Goal: Task Accomplishment & Management: Manage account settings

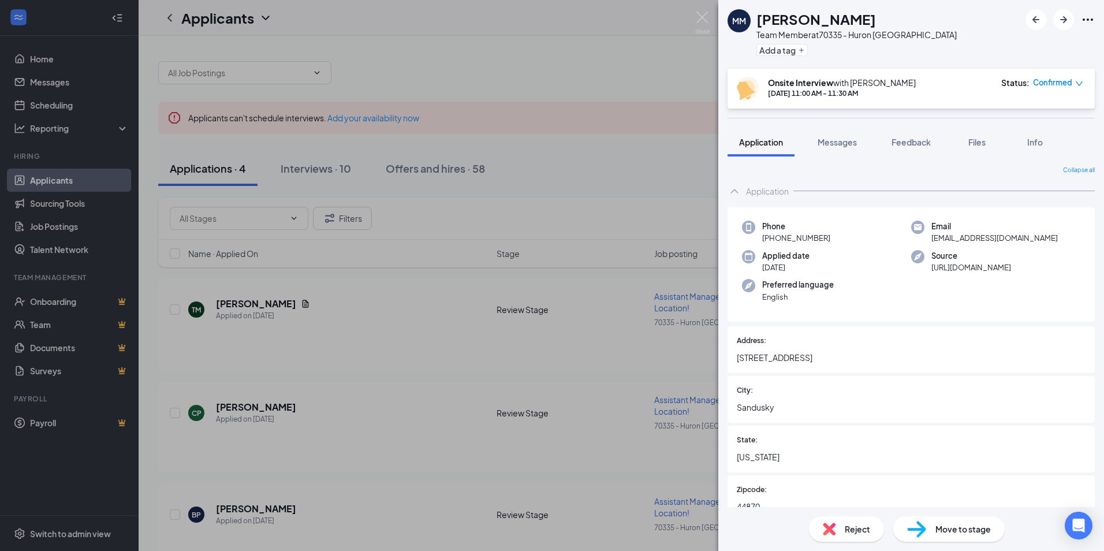
click at [1080, 81] on icon "down" at bounding box center [1079, 84] width 8 height 8
click at [1021, 136] on span "Mark complete" at bounding box center [1024, 135] width 58 height 13
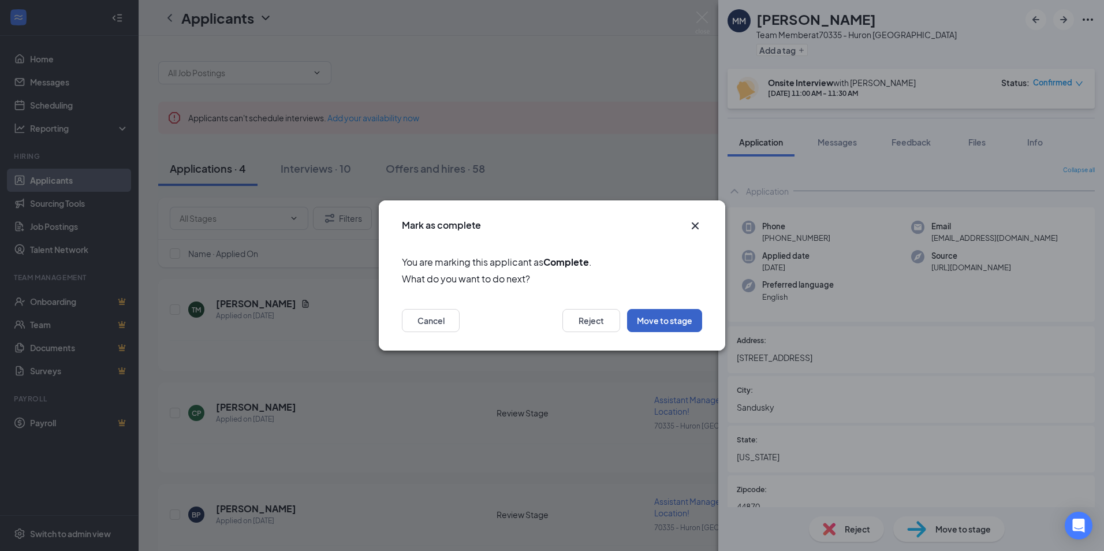
click at [671, 319] on button "Move to stage" at bounding box center [664, 320] width 75 height 23
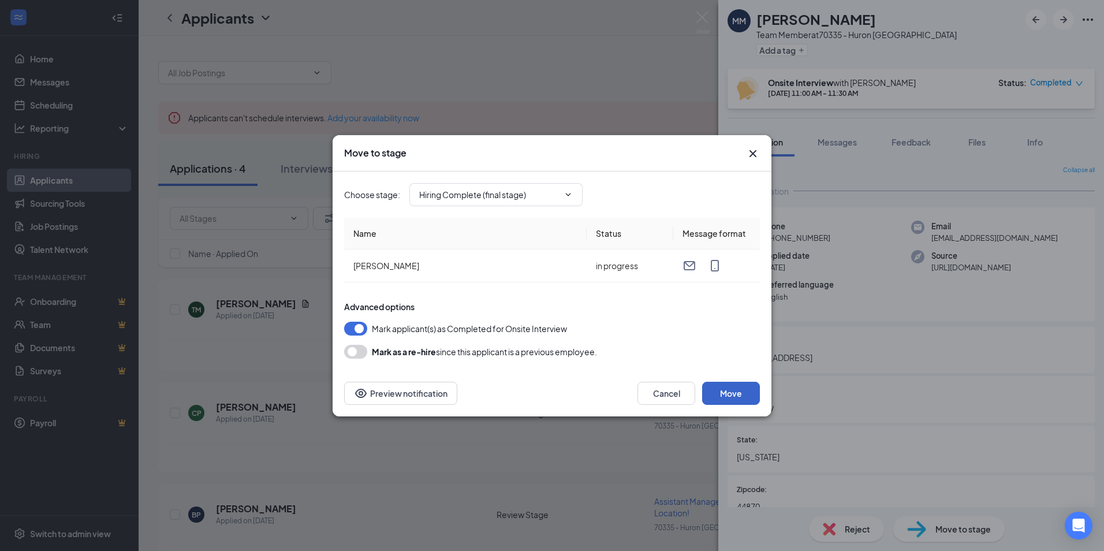
click at [737, 397] on button "Move" at bounding box center [731, 393] width 58 height 23
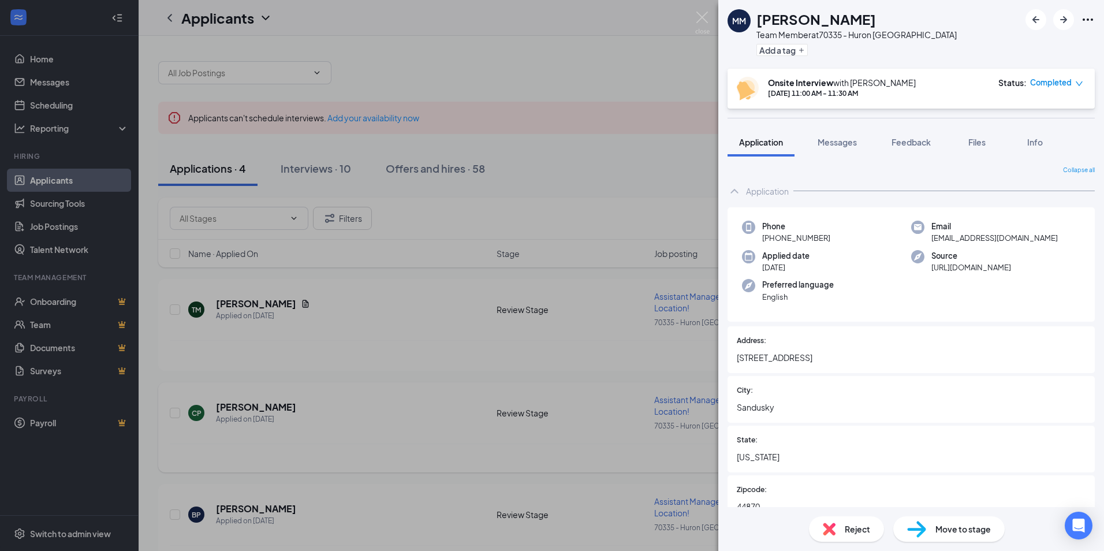
drag, startPoint x: 407, startPoint y: 434, endPoint x: 416, endPoint y: 421, distance: 16.2
click at [408, 433] on div "MM [PERSON_NAME] Team Member at 70335 - Huron [GEOGRAPHIC_DATA] Add a tag Onsit…" at bounding box center [552, 275] width 1104 height 551
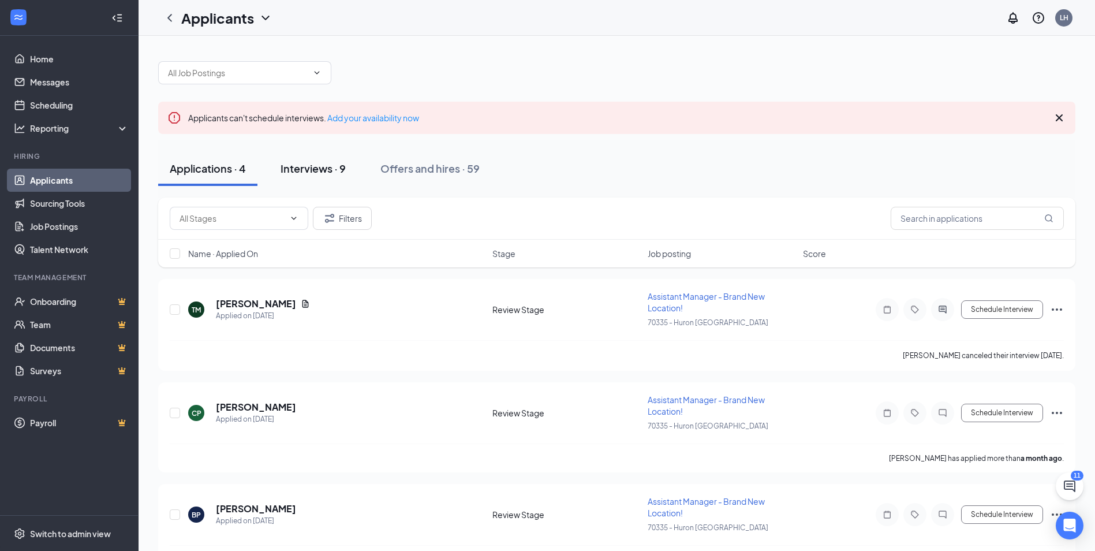
click at [326, 163] on div "Interviews · 9" at bounding box center [313, 168] width 65 height 14
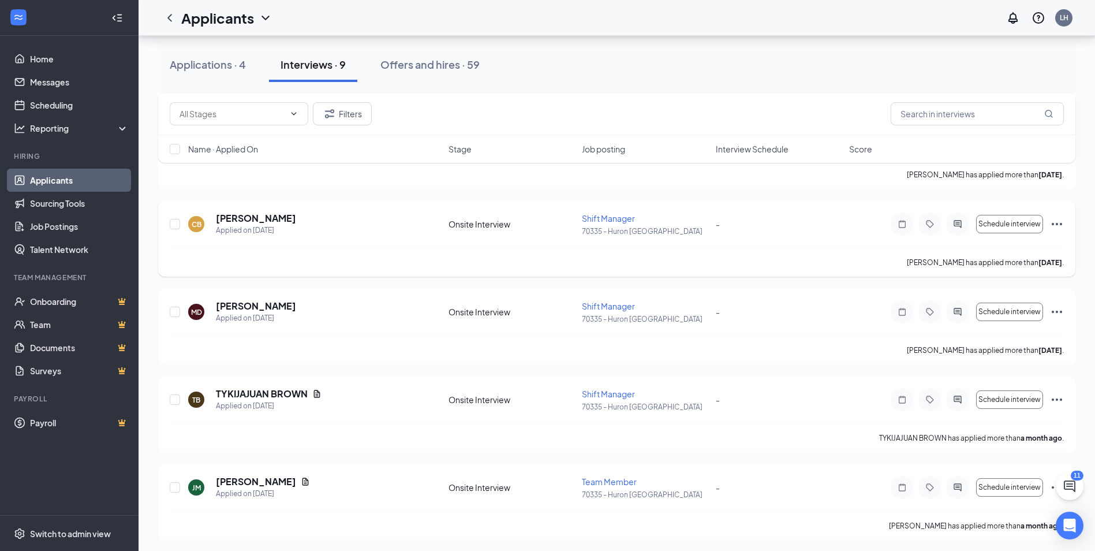
scroll to position [520, 0]
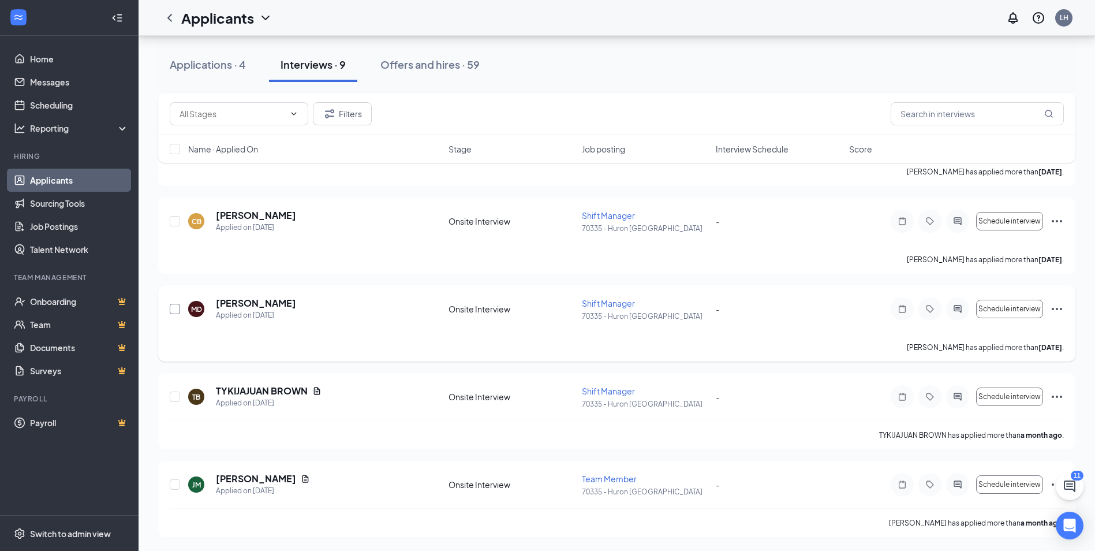
drag, startPoint x: 173, startPoint y: 308, endPoint x: 180, endPoint y: 308, distance: 6.9
click at [174, 308] on input "checkbox" at bounding box center [175, 309] width 10 height 10
checkbox input "true"
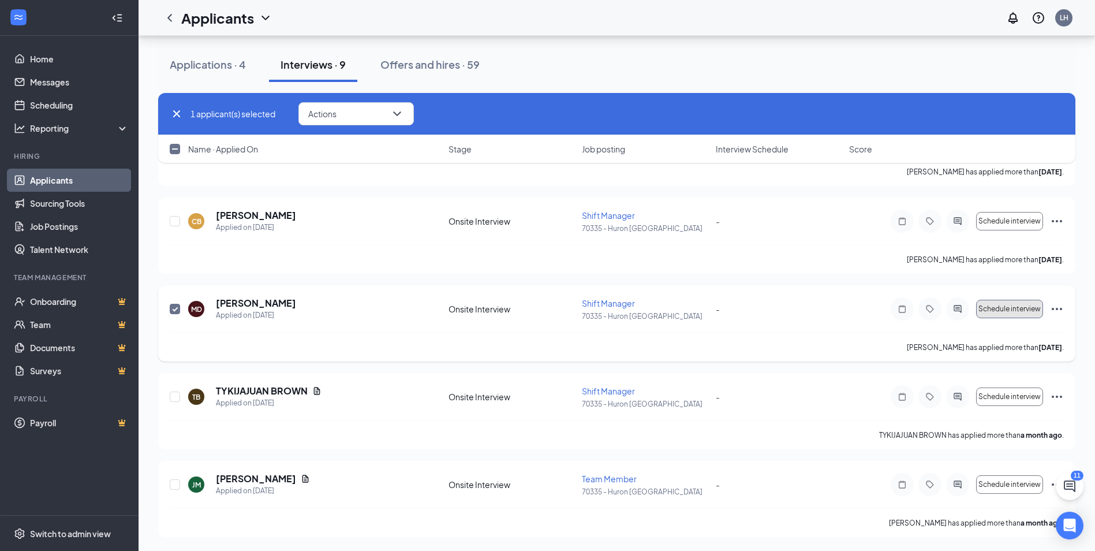
click at [1027, 305] on span "Schedule interview" at bounding box center [1010, 309] width 62 height 8
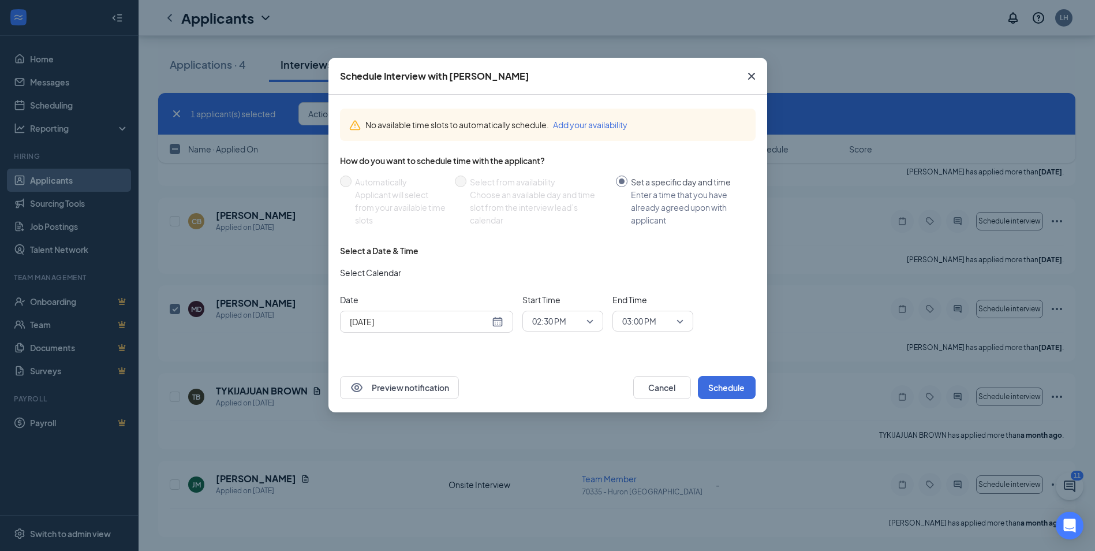
click at [498, 321] on div "[DATE]" at bounding box center [427, 321] width 154 height 13
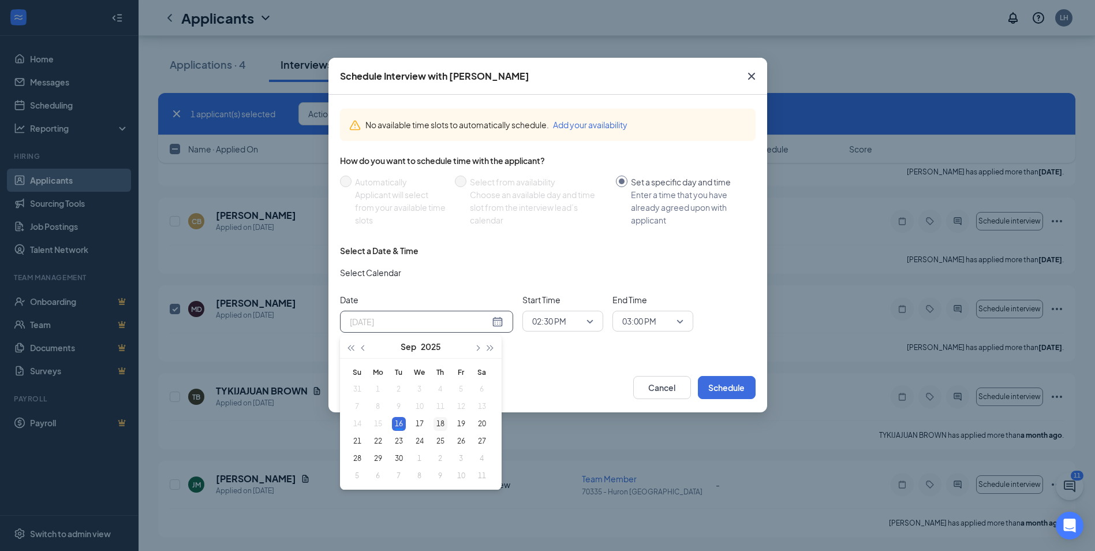
type input "[DATE]"
click at [443, 424] on div "18" at bounding box center [441, 424] width 14 height 14
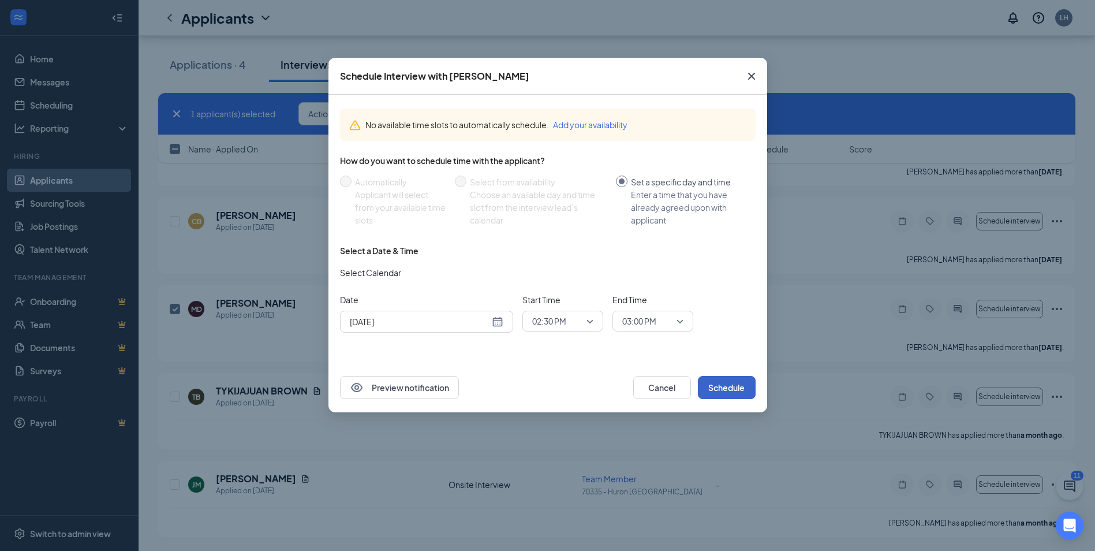
click at [731, 390] on button "Schedule" at bounding box center [727, 387] width 58 height 23
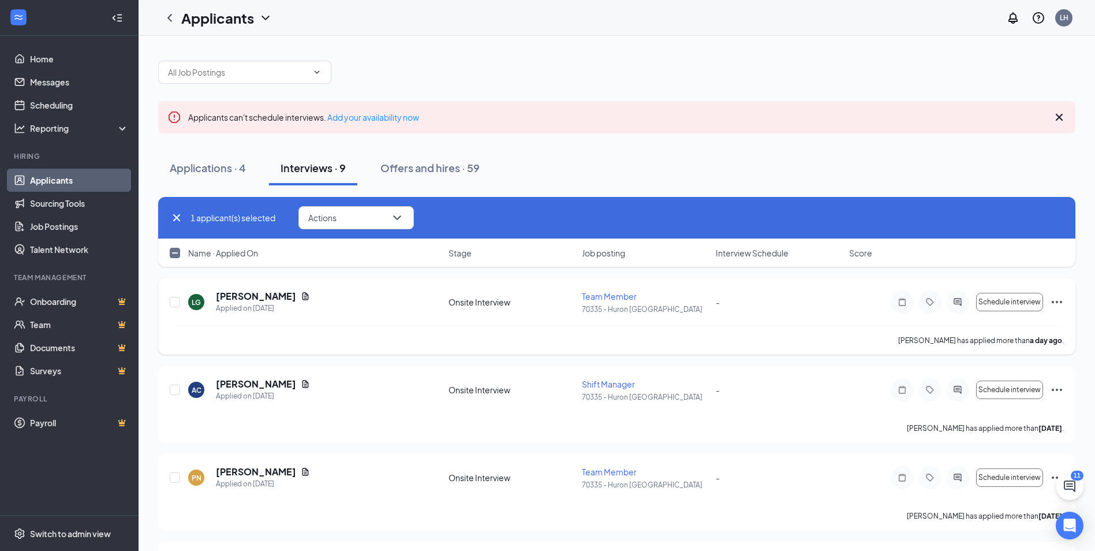
scroll to position [0, 0]
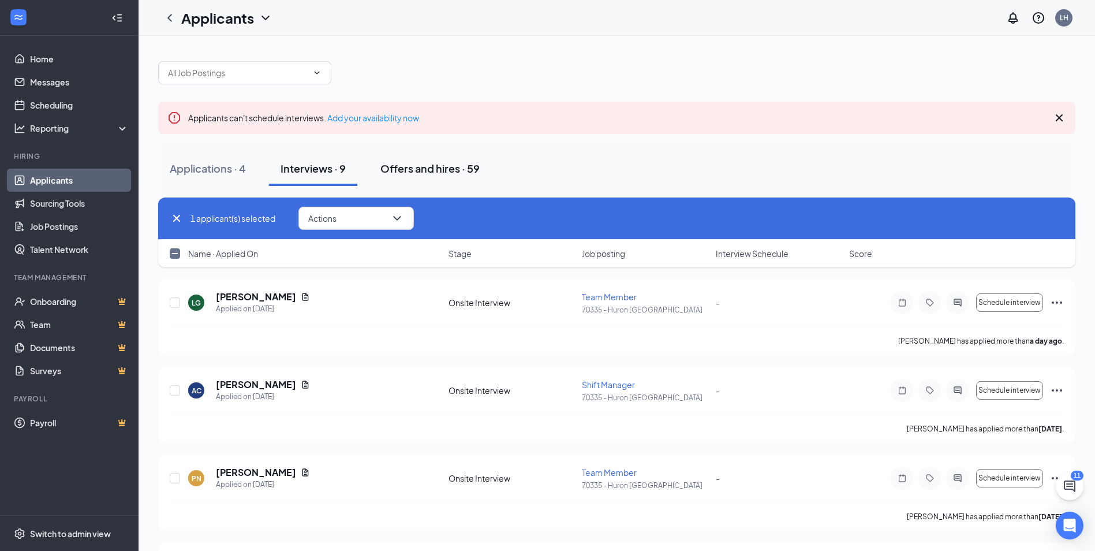
click at [414, 169] on div "Offers and hires · 59" at bounding box center [430, 168] width 99 height 14
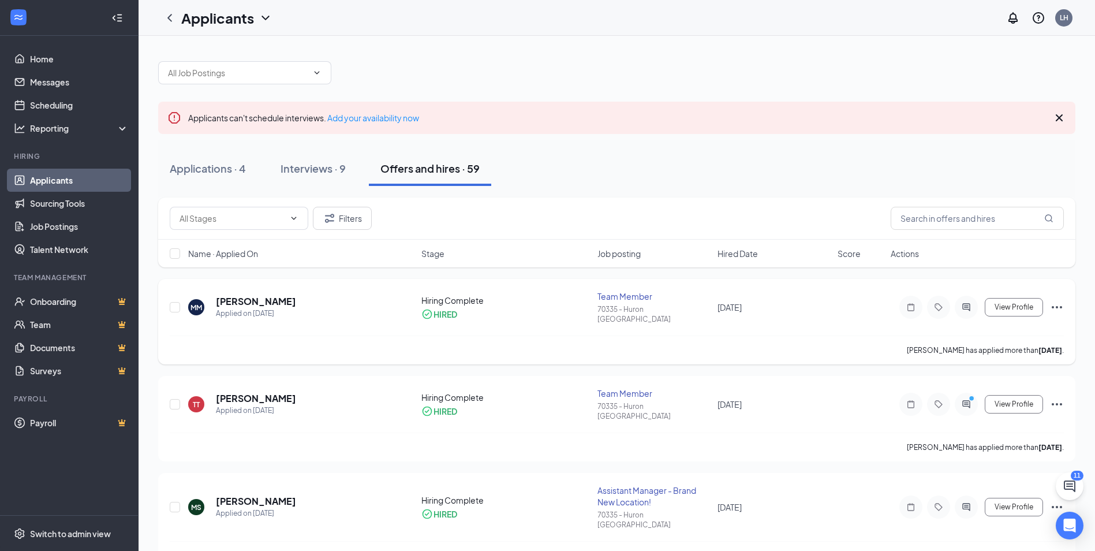
click at [1057, 302] on icon "Ellipses" at bounding box center [1057, 307] width 14 height 14
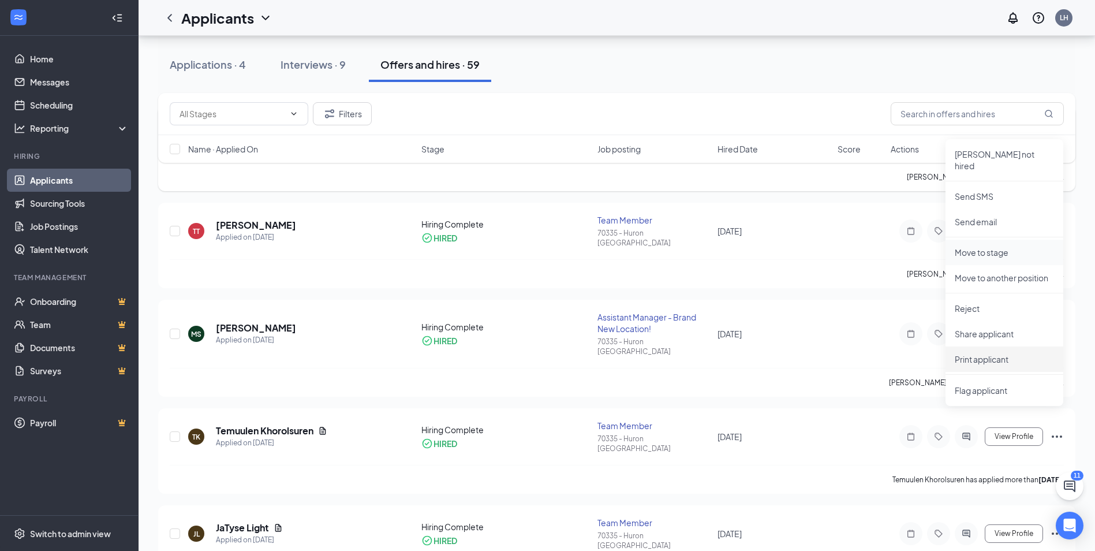
scroll to position [231, 0]
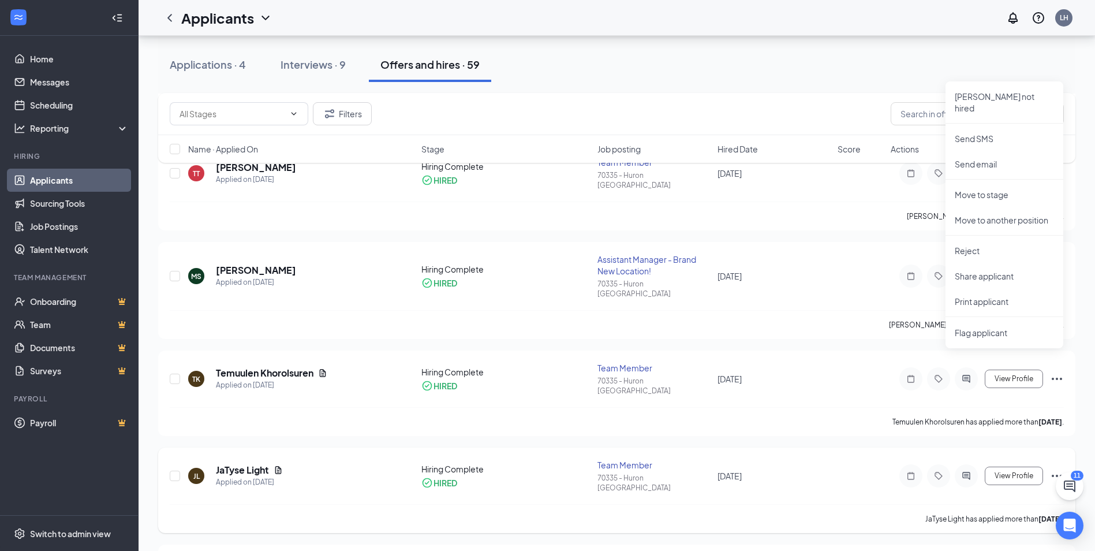
click at [811, 448] on div "JL JaTyse Light Applied on [DATE] Hiring Complete HIRED Team Member 70335 - Hur…" at bounding box center [617, 490] width 918 height 85
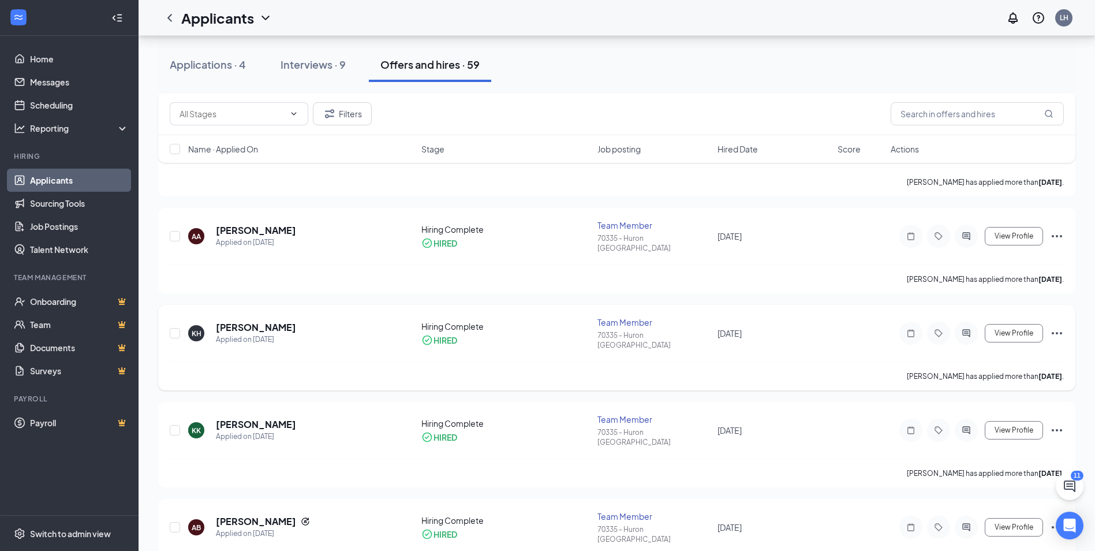
scroll to position [635, 0]
